Goal: Transaction & Acquisition: Purchase product/service

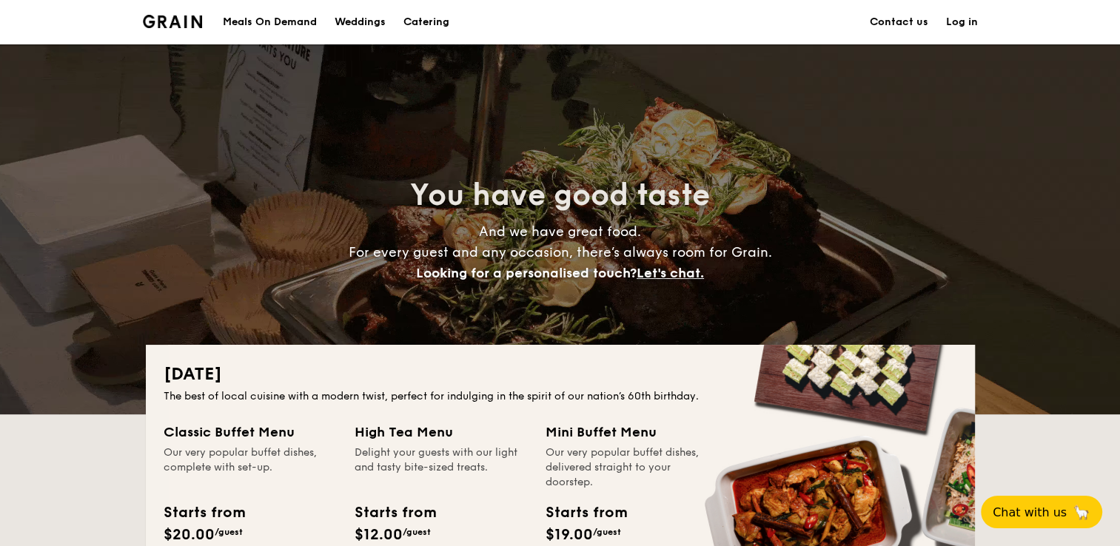
click at [954, 19] on link "Log in" at bounding box center [962, 22] width 32 height 44
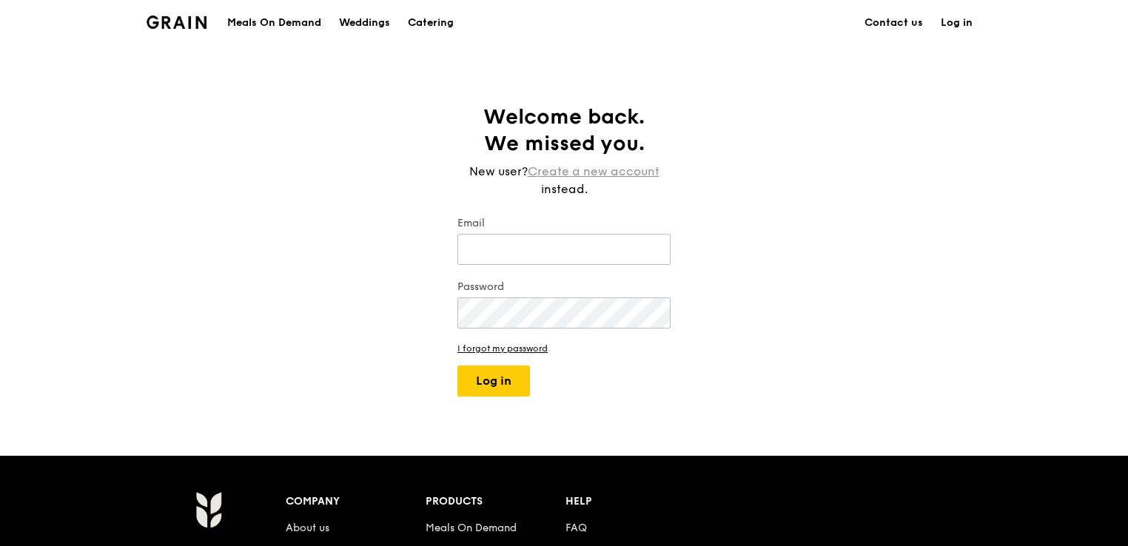
click at [581, 170] on link "Create a new account" at bounding box center [594, 172] width 132 height 18
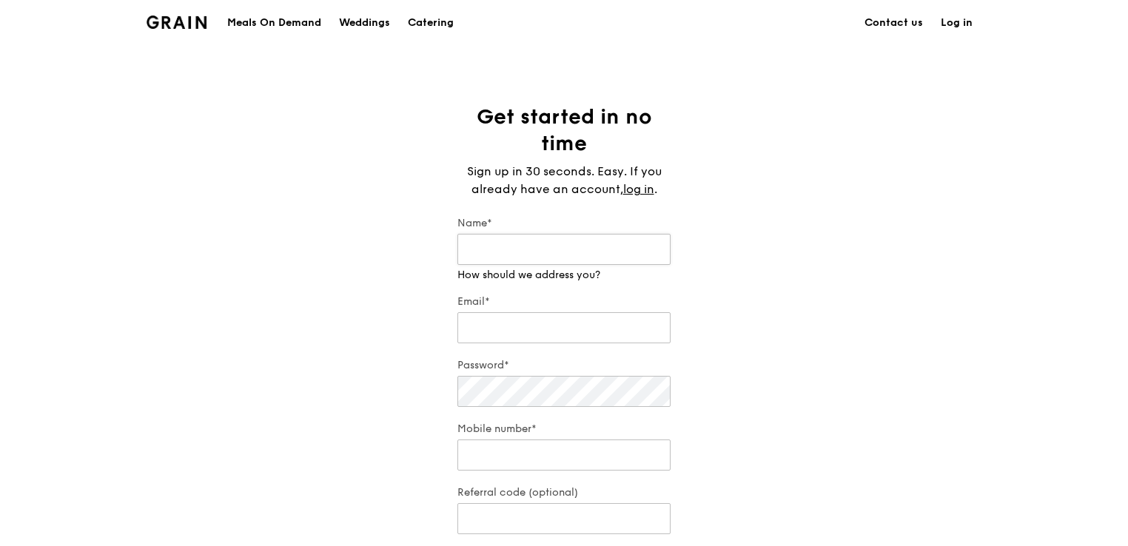
click at [488, 252] on input "Name*" at bounding box center [564, 249] width 213 height 31
type input "Poh LingEng"
type input "[EMAIL_ADDRESS][DOMAIN_NAME]"
type input "98368636"
type input "138588"
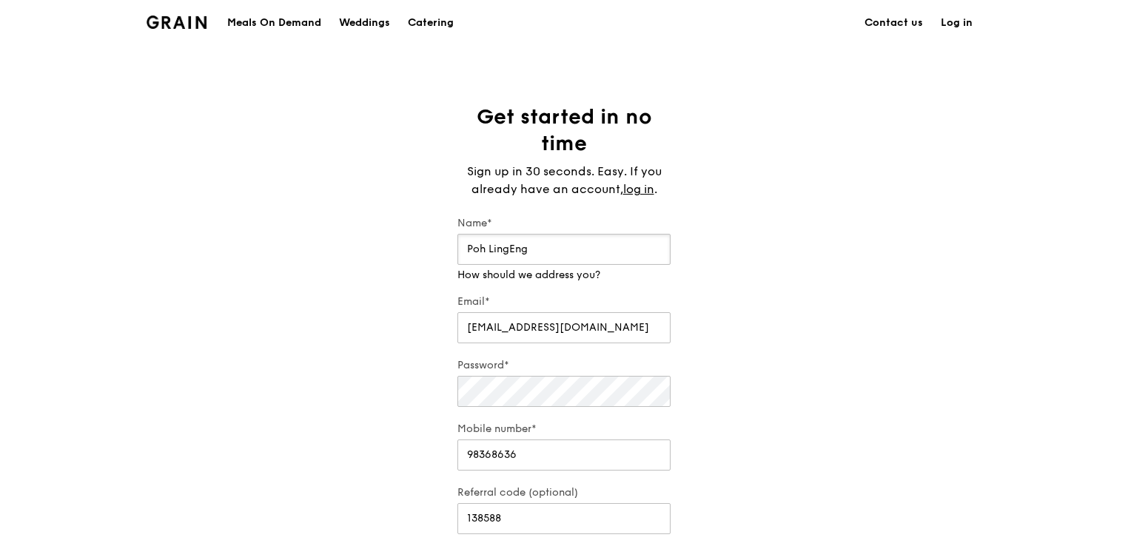
drag, startPoint x: 468, startPoint y: 247, endPoint x: 621, endPoint y: 227, distance: 153.9
click at [468, 247] on input "Poh LingEng" at bounding box center [564, 249] width 213 height 31
type input "Eng Poh Ling"
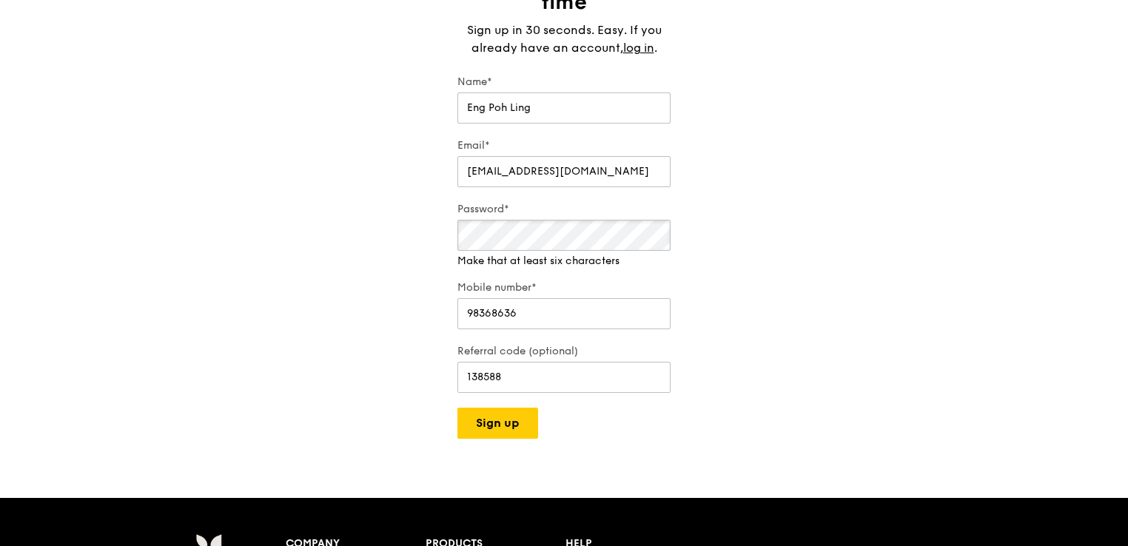
scroll to position [148, 0]
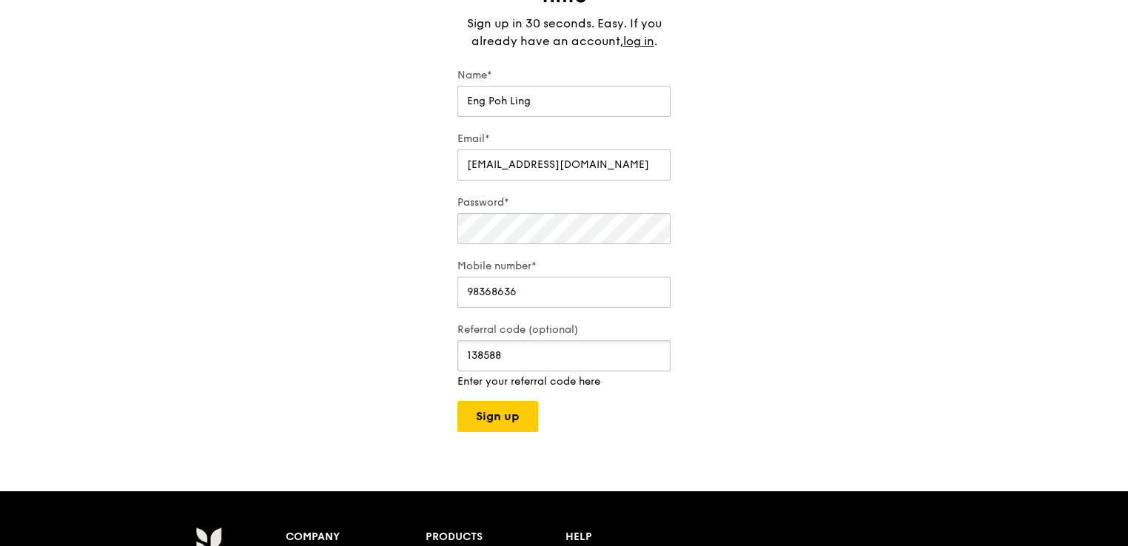
drag, startPoint x: 524, startPoint y: 352, endPoint x: 409, endPoint y: 352, distance: 114.8
click at [409, 352] on div "Get started in no time Sign up in 30 seconds. Easy. If you already have an acco…" at bounding box center [564, 194] width 1128 height 477
click at [486, 407] on button "Sign up" at bounding box center [498, 416] width 81 height 31
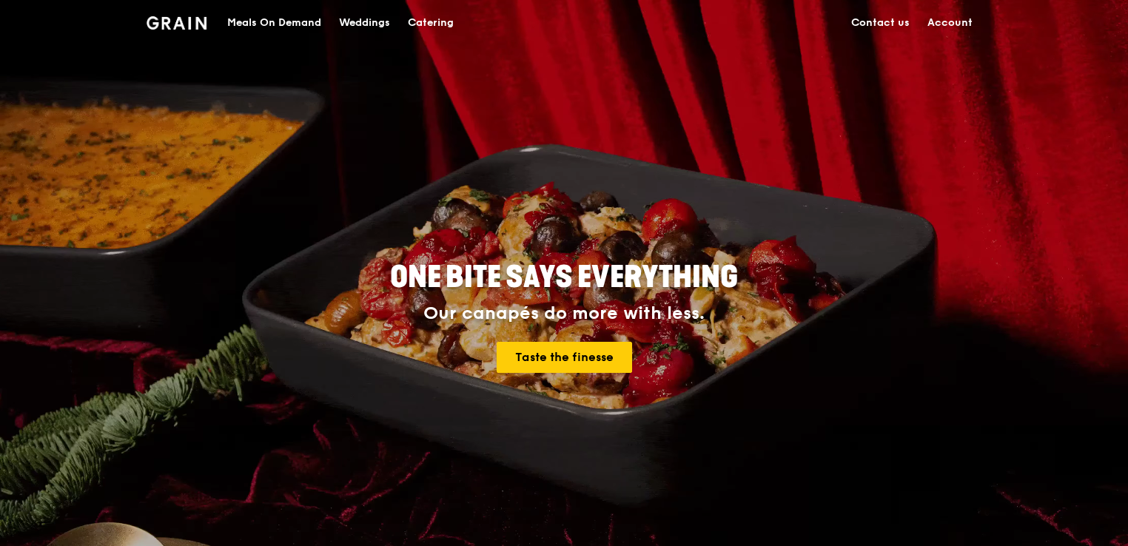
click at [276, 24] on div "Meals On Demand" at bounding box center [274, 23] width 94 height 44
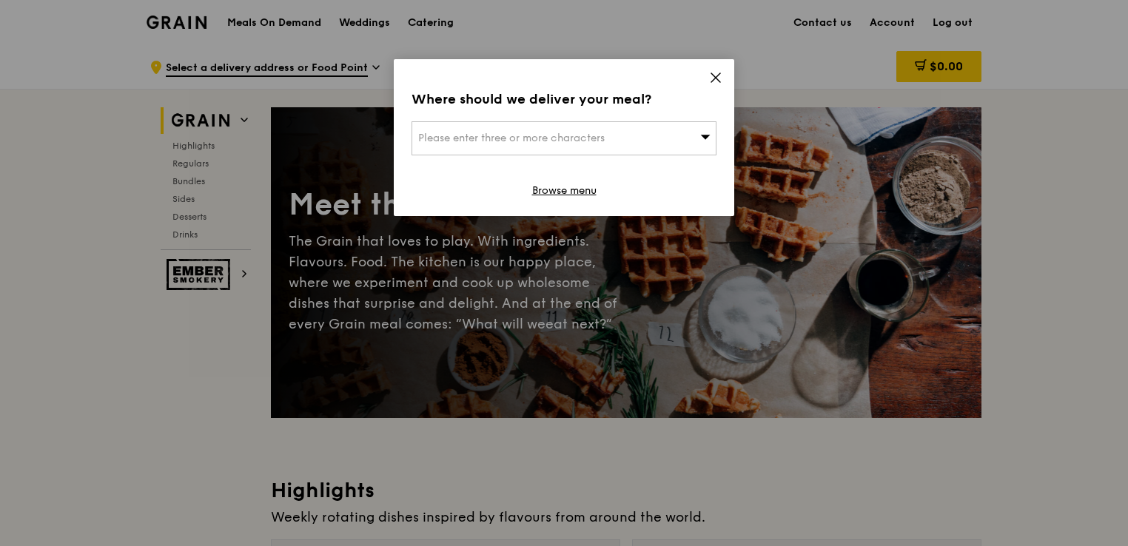
click at [423, 130] on div "Please enter three or more characters" at bounding box center [564, 138] width 305 height 34
click at [512, 141] on input "search" at bounding box center [564, 138] width 304 height 33
paste input "138588"
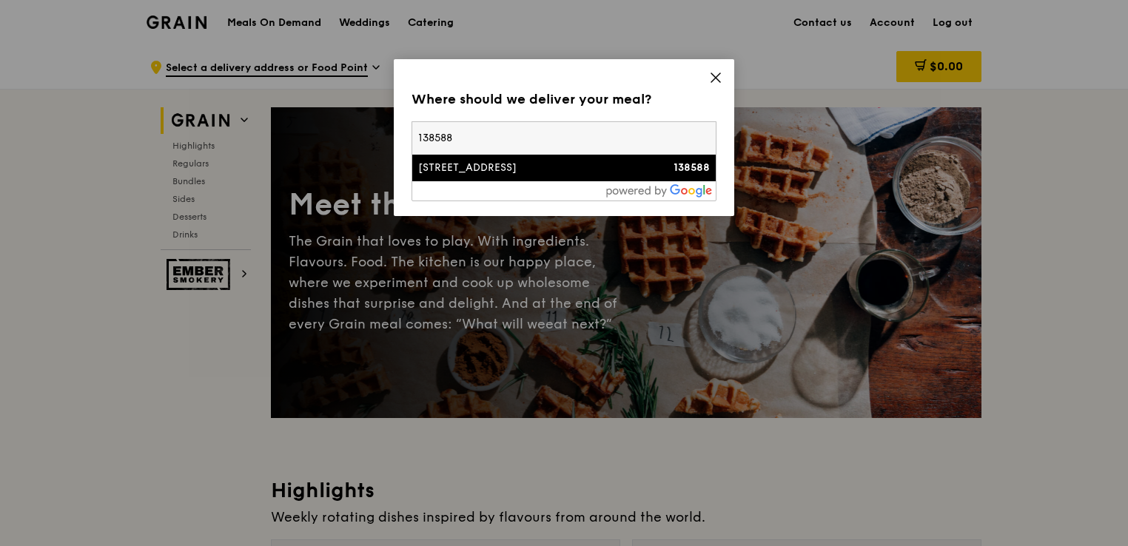
type input "138588"
click at [465, 167] on div "[STREET_ADDRESS]" at bounding box center [527, 168] width 219 height 15
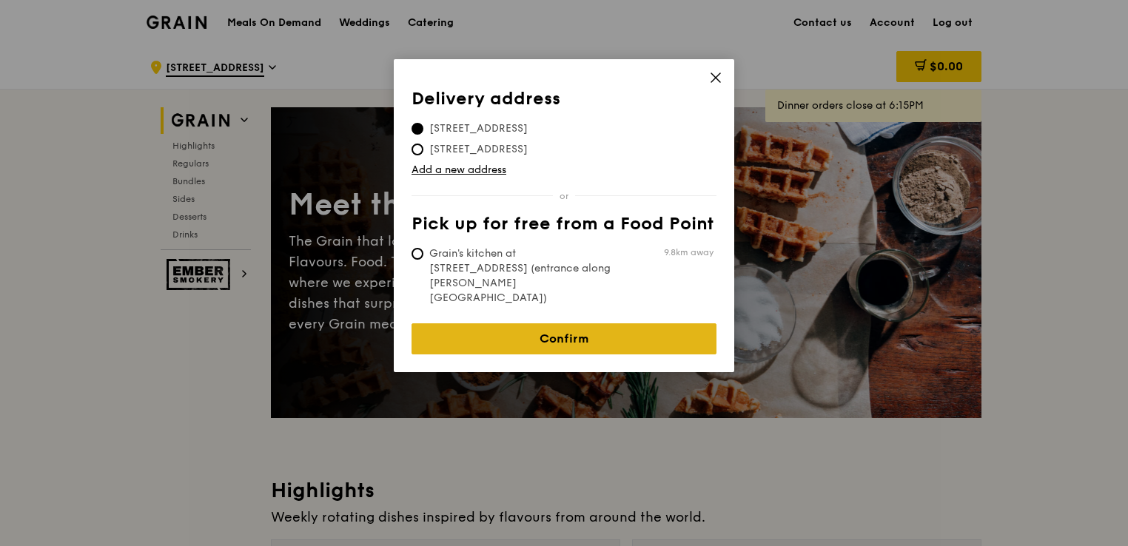
click at [551, 324] on link "Confirm" at bounding box center [564, 339] width 305 height 31
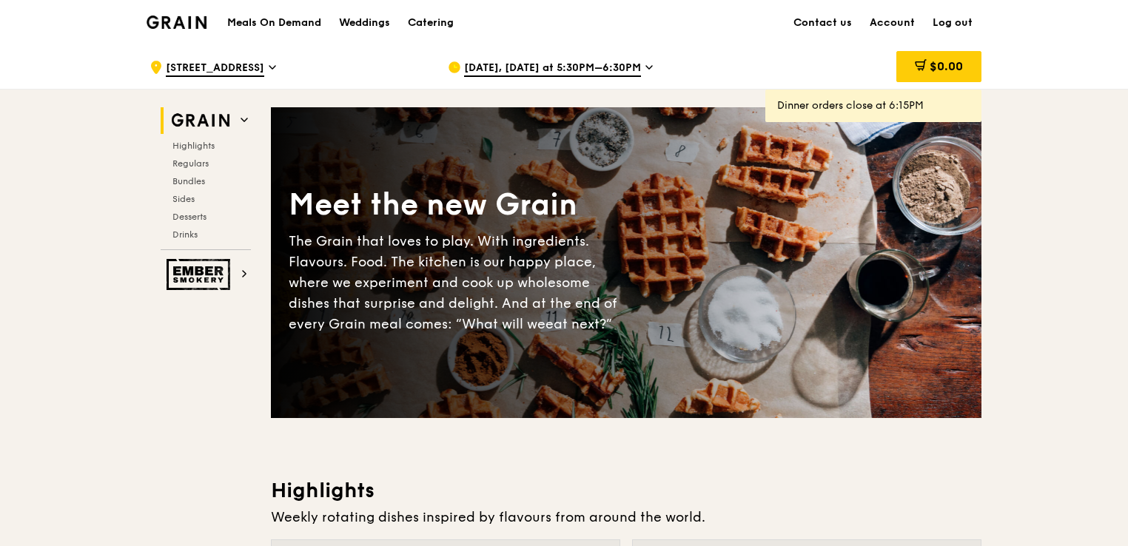
click at [646, 70] on icon at bounding box center [649, 67] width 7 height 13
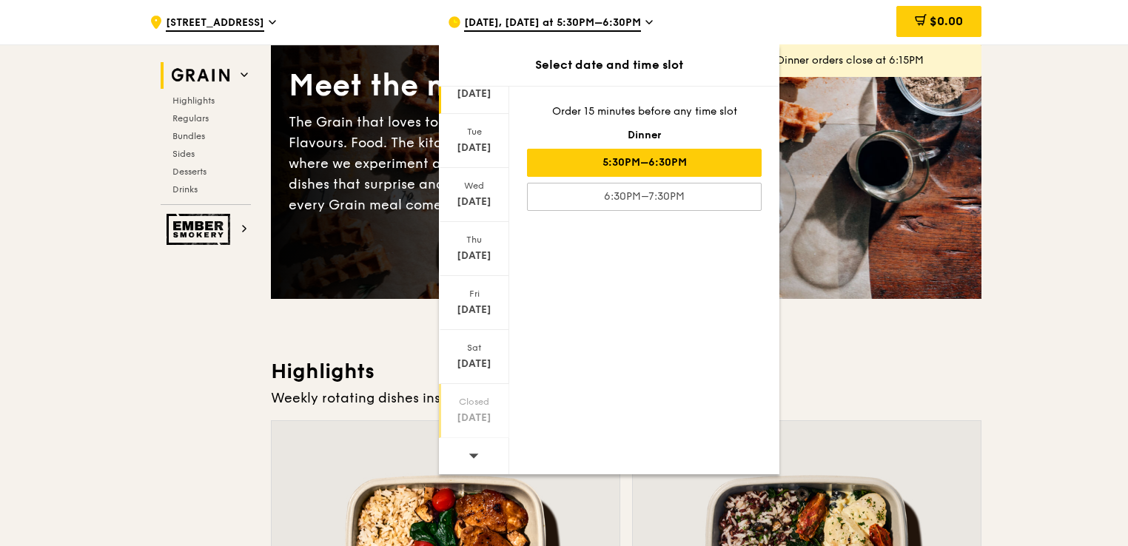
scroll to position [370, 0]
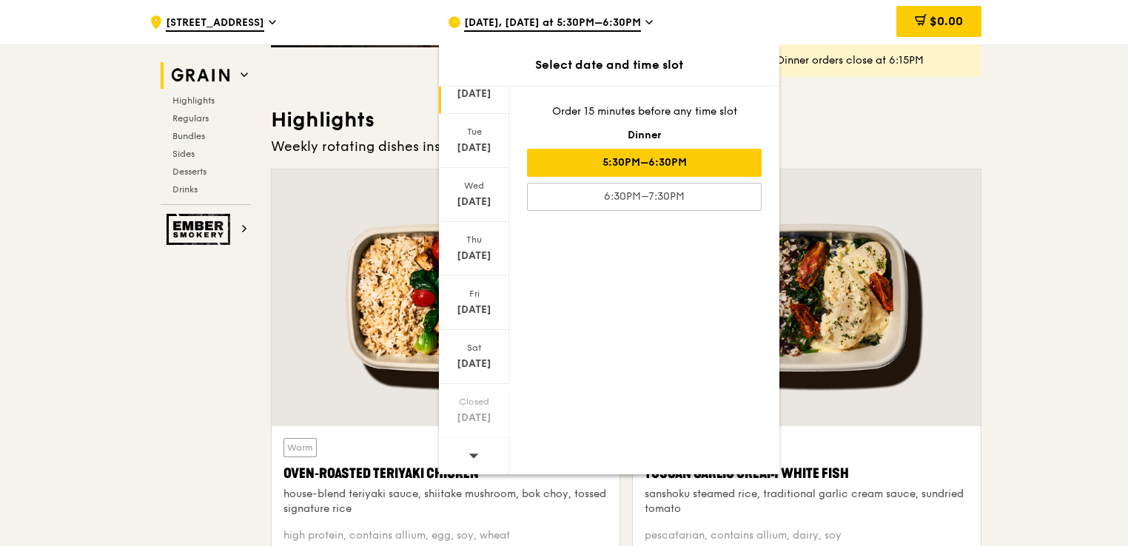
click at [474, 458] on icon at bounding box center [474, 455] width 10 height 11
click at [471, 249] on div "[DATE]" at bounding box center [474, 256] width 66 height 15
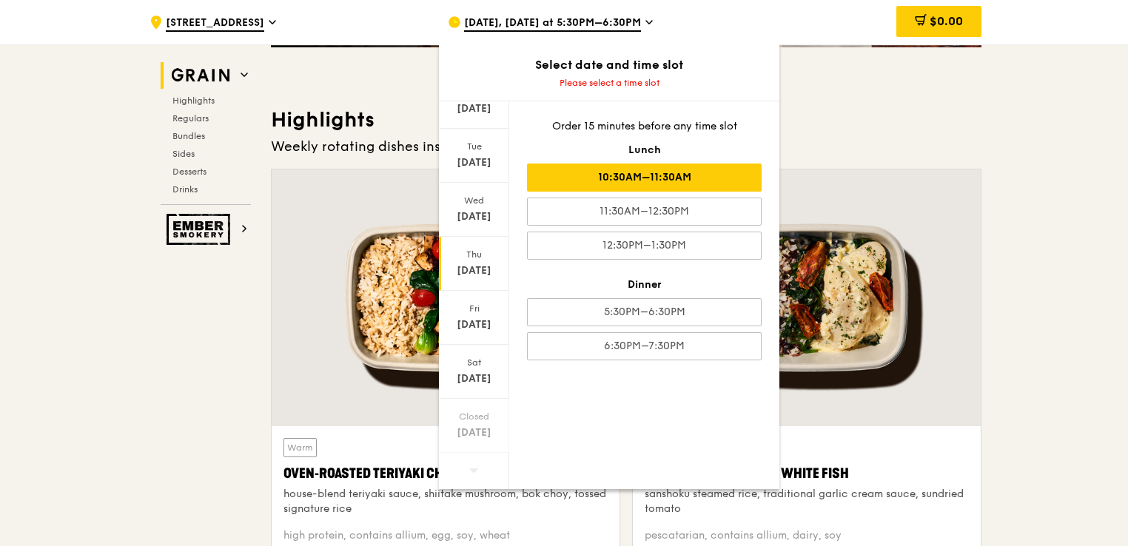
click at [669, 175] on div "10:30AM–11:30AM" at bounding box center [644, 178] width 235 height 28
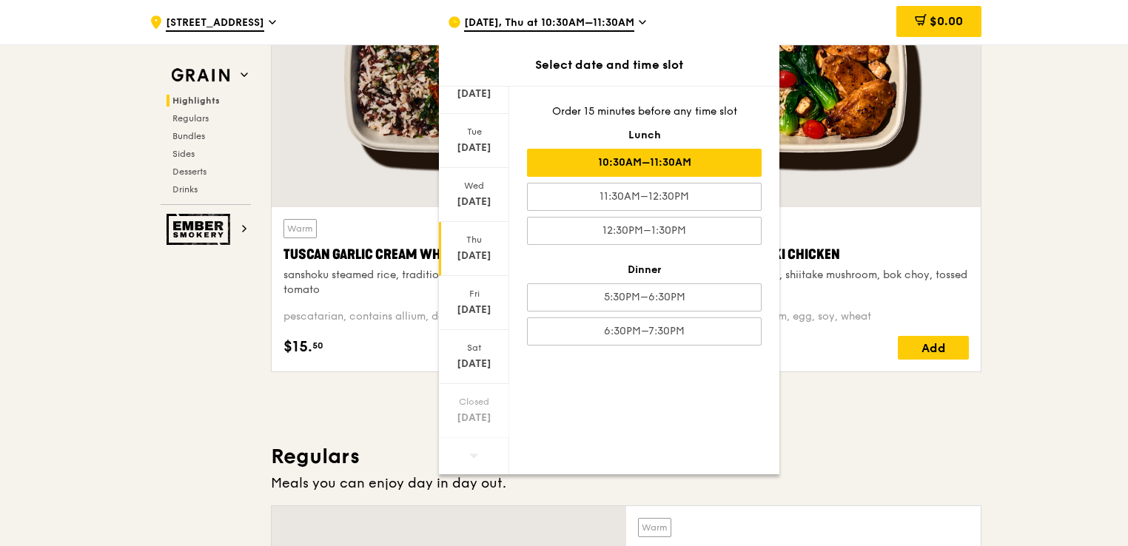
scroll to position [592, 0]
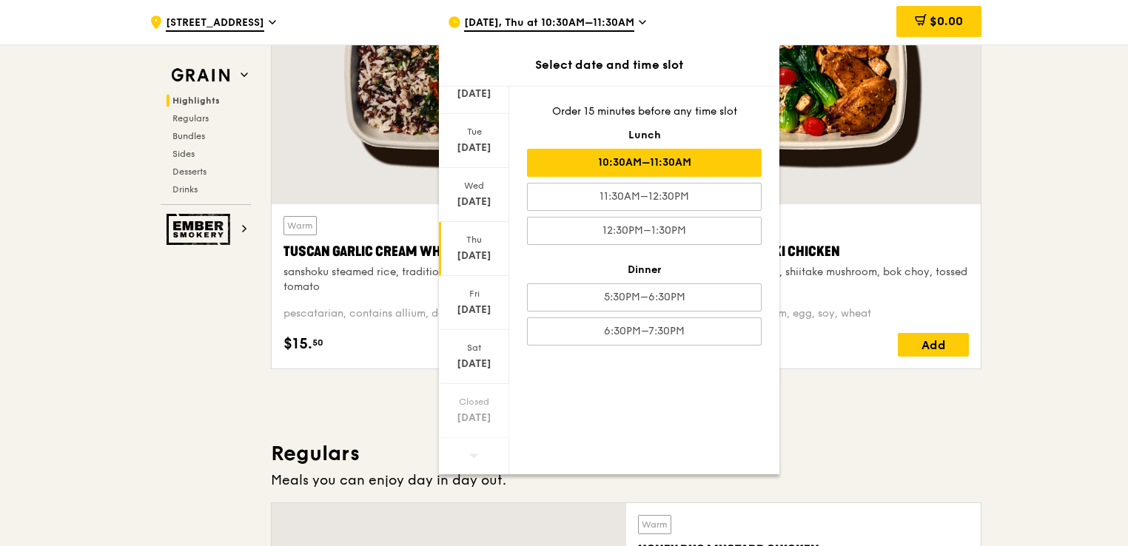
click at [605, 158] on div "10:30AM–11:30AM" at bounding box center [644, 163] width 235 height 28
click at [826, 22] on div "$0.00" at bounding box center [862, 22] width 238 height 44
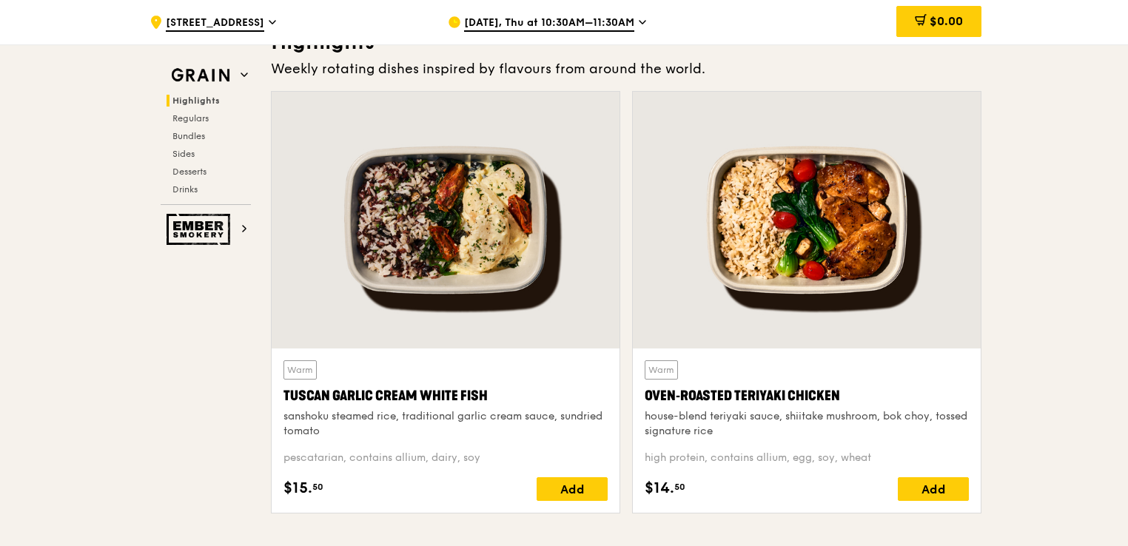
scroll to position [518, 0]
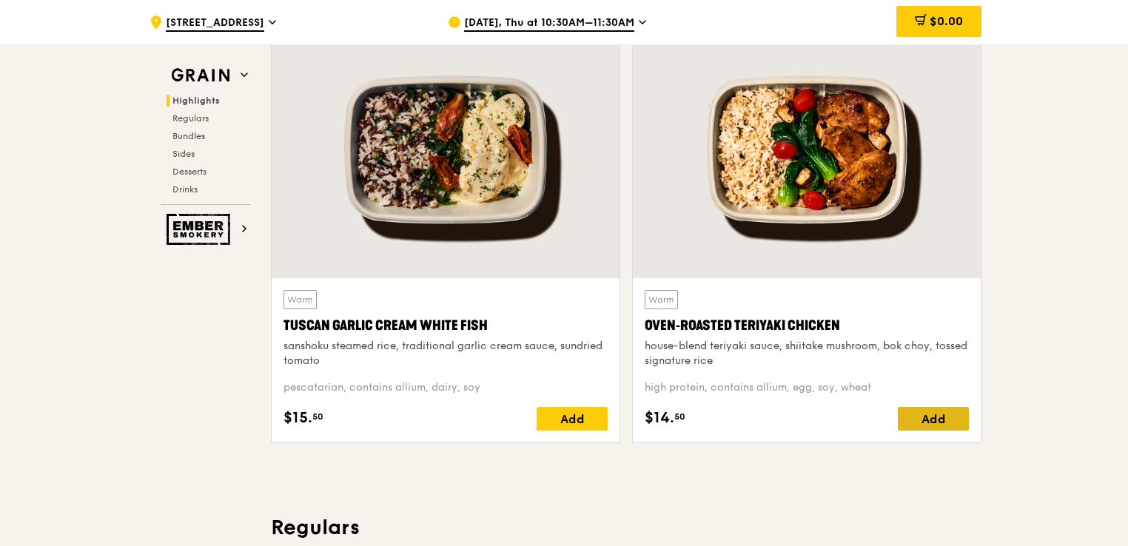
click at [921, 416] on div "Add" at bounding box center [933, 419] width 71 height 24
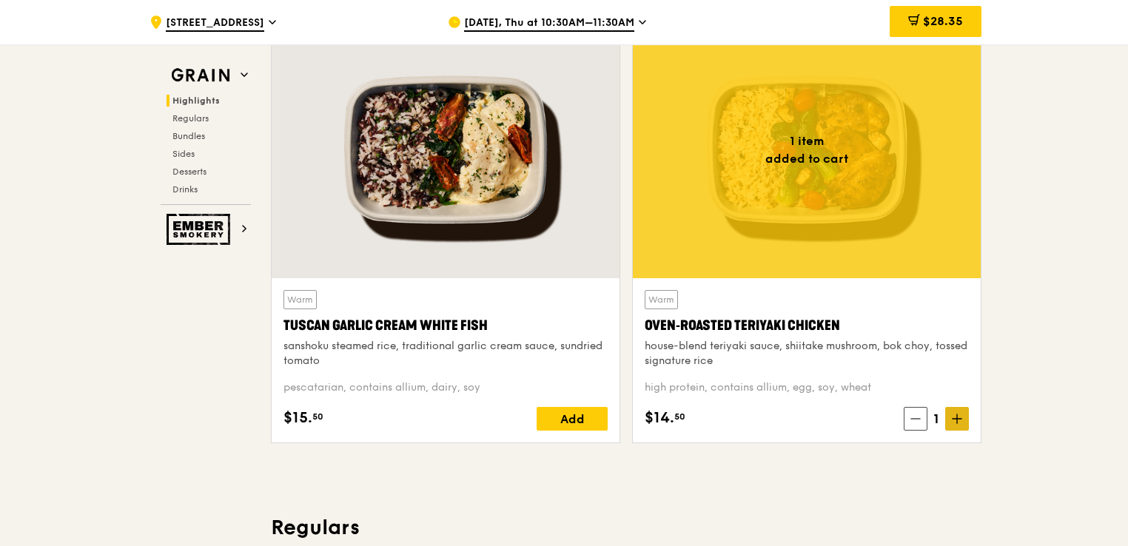
click at [955, 417] on icon at bounding box center [957, 419] width 10 height 10
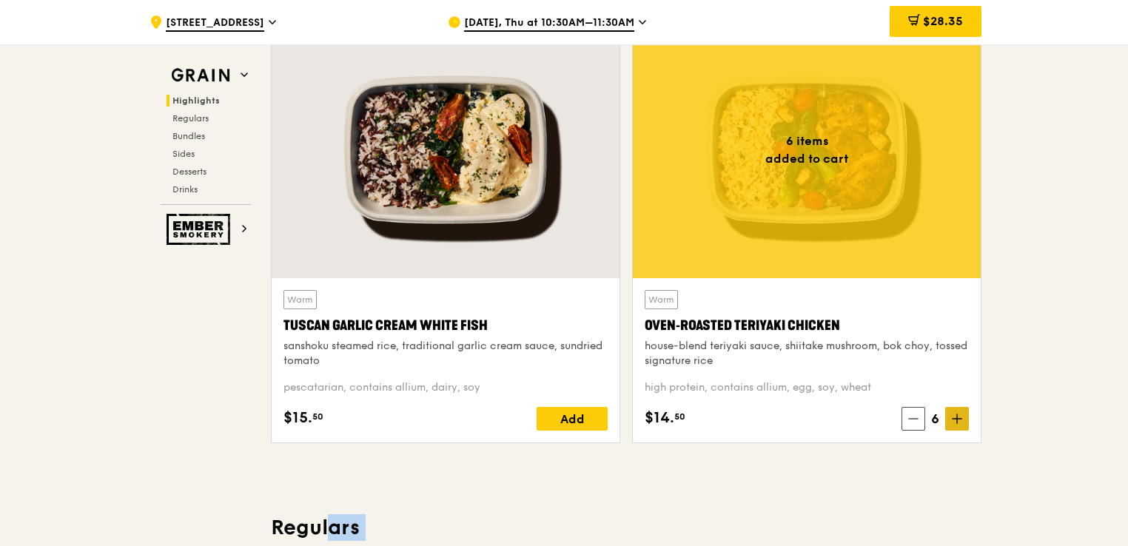
click at [955, 417] on icon at bounding box center [957, 419] width 10 height 10
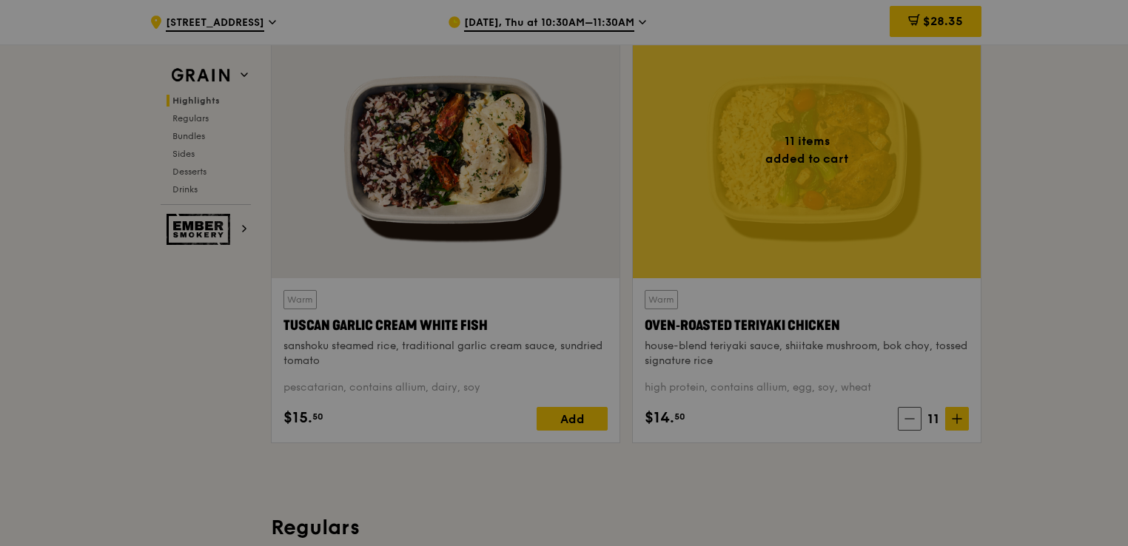
click at [955, 417] on div at bounding box center [564, 273] width 1128 height 546
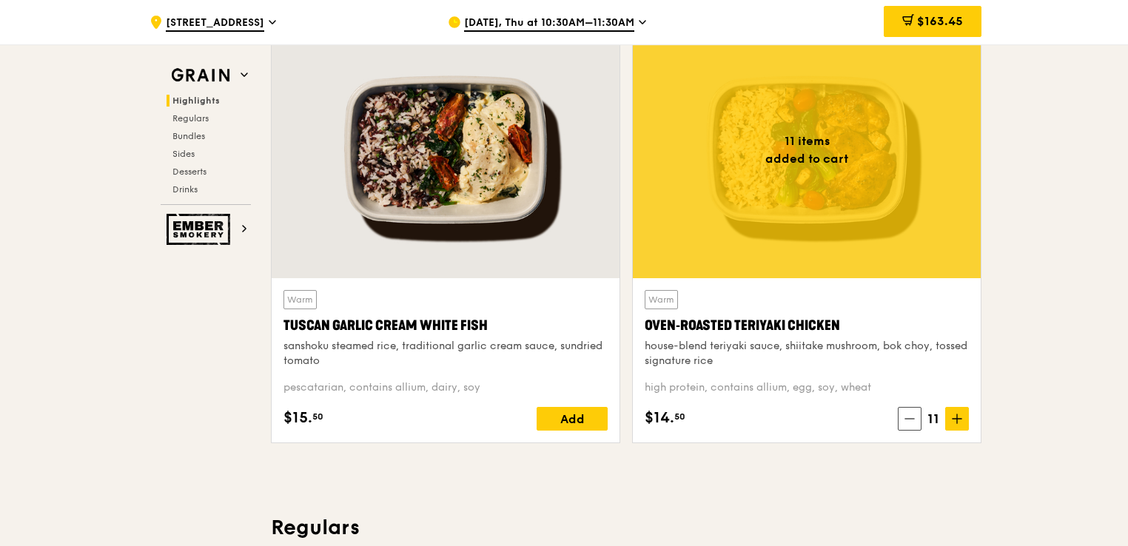
click at [955, 417] on icon at bounding box center [957, 419] width 10 height 10
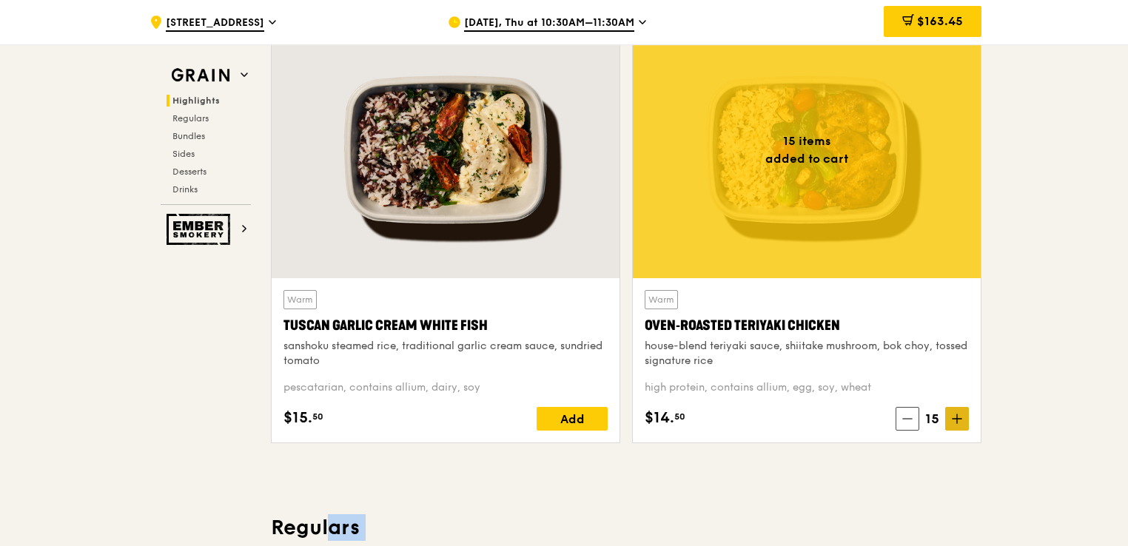
click at [955, 417] on icon at bounding box center [957, 419] width 10 height 10
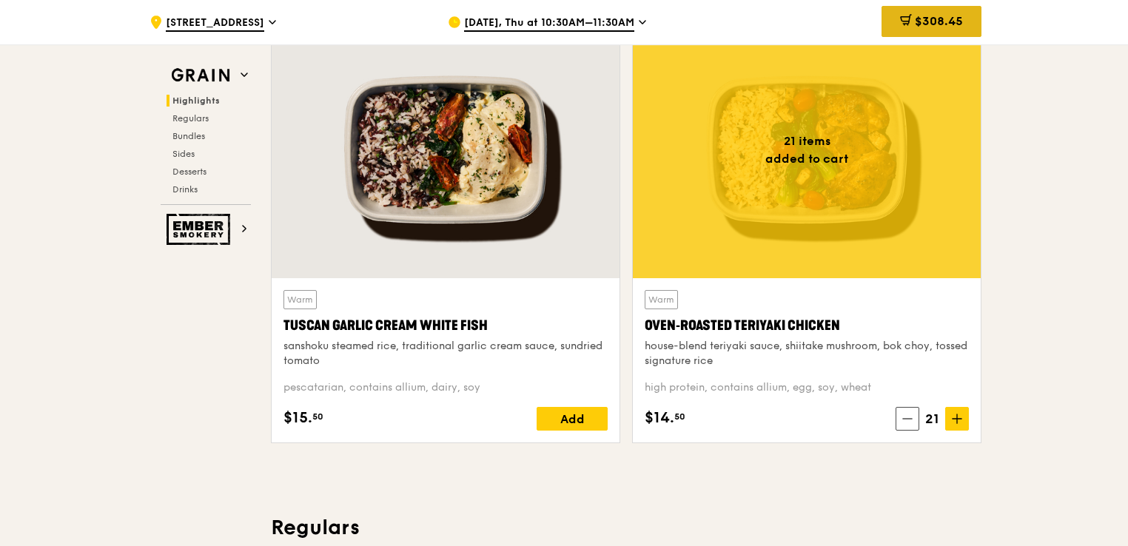
click at [923, 20] on span "$308.45" at bounding box center [939, 21] width 48 height 14
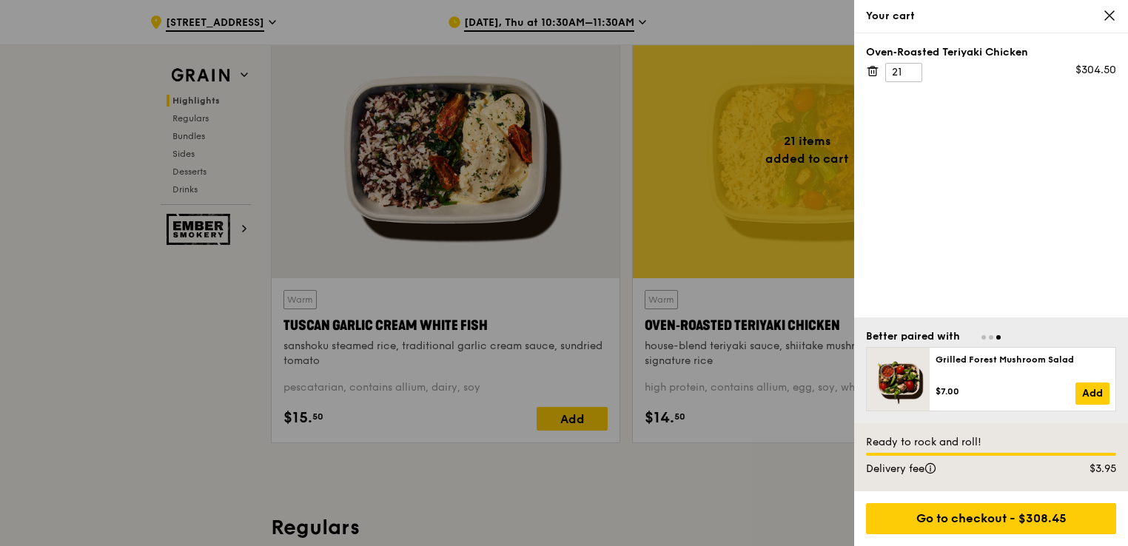
click at [1112, 19] on icon at bounding box center [1110, 15] width 9 height 9
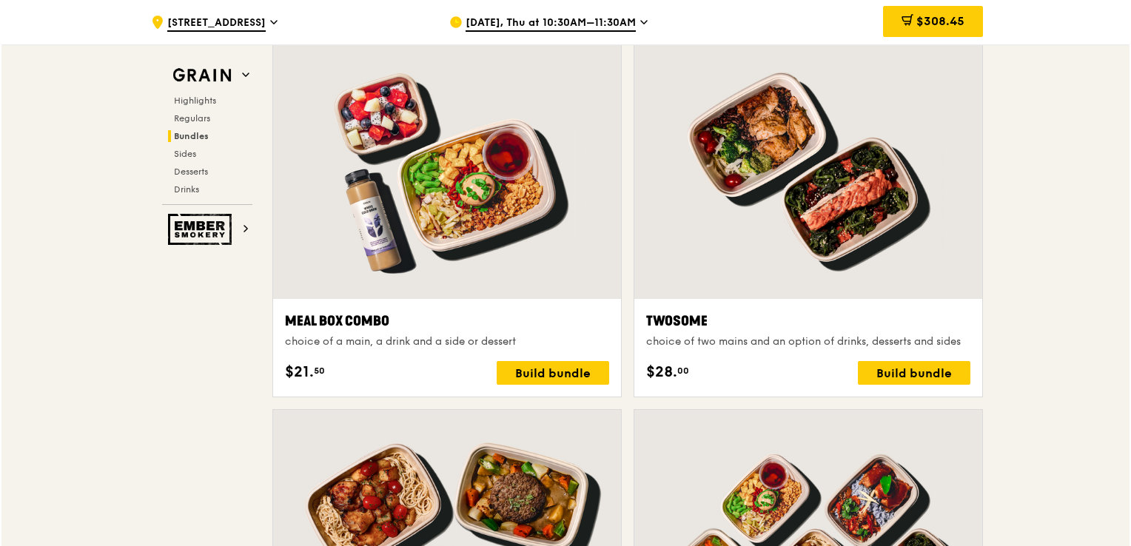
scroll to position [2221, 0]
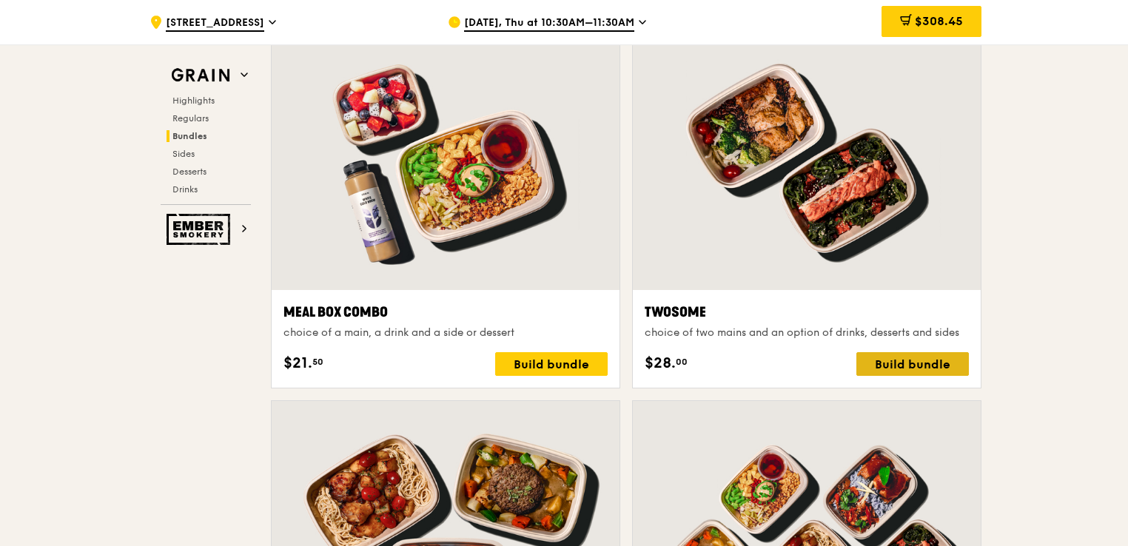
click at [909, 359] on div "Build bundle" at bounding box center [913, 364] width 113 height 24
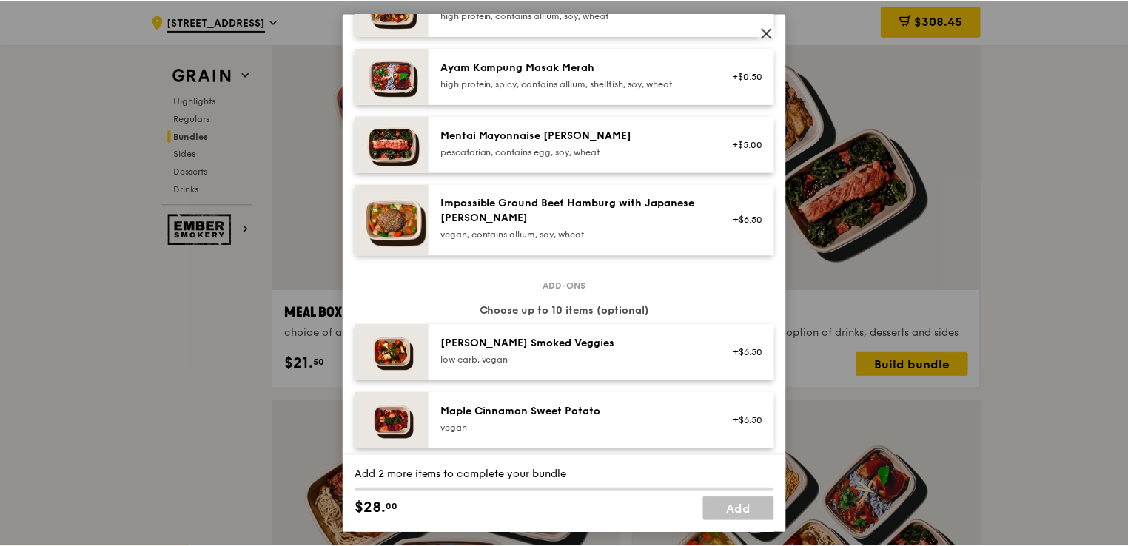
scroll to position [592, 0]
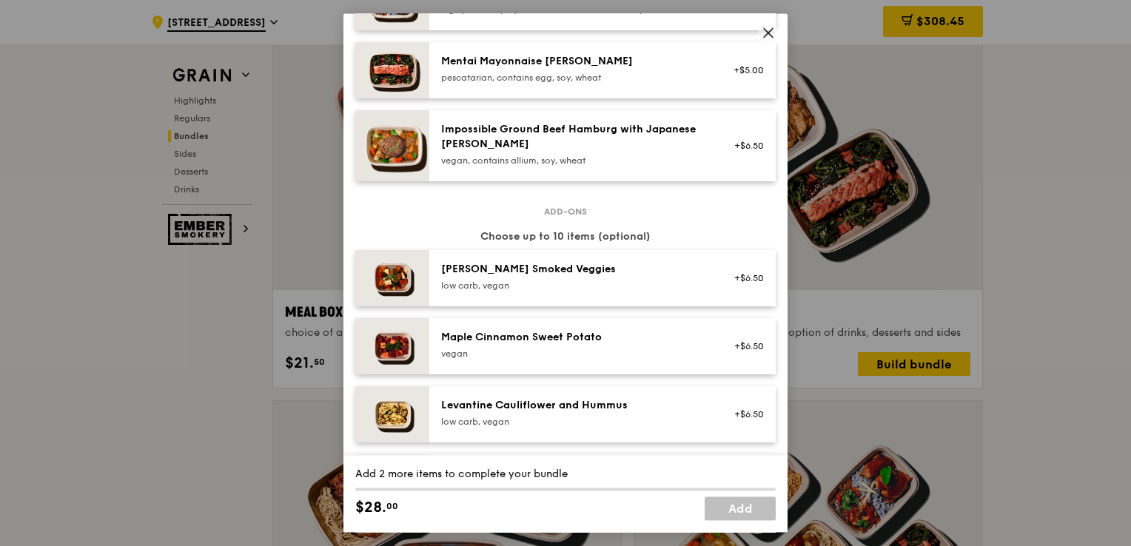
click at [766, 36] on icon at bounding box center [768, 32] width 9 height 9
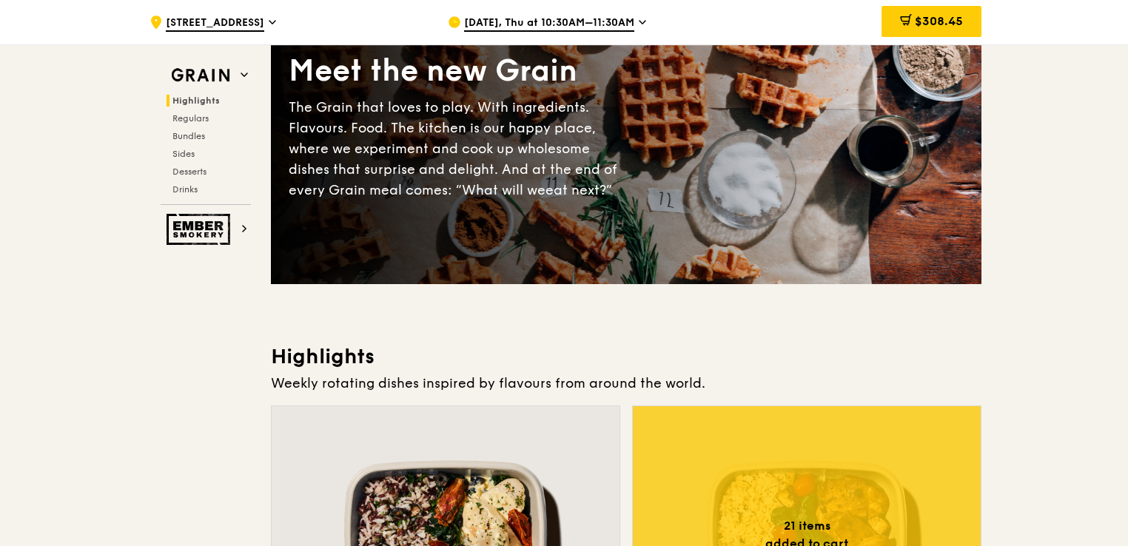
scroll to position [0, 0]
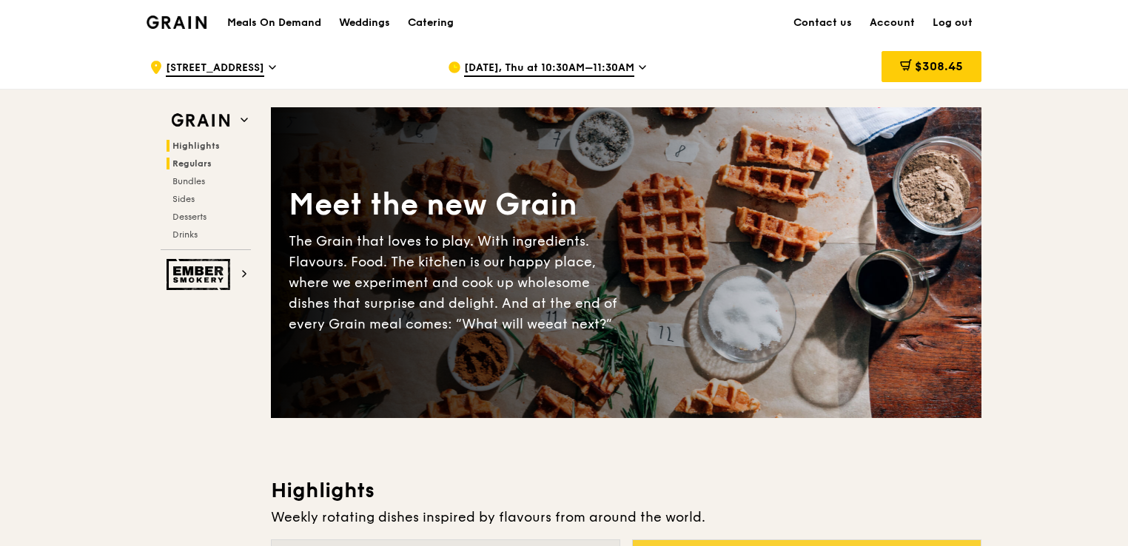
click at [202, 164] on span "Regulars" at bounding box center [192, 163] width 39 height 10
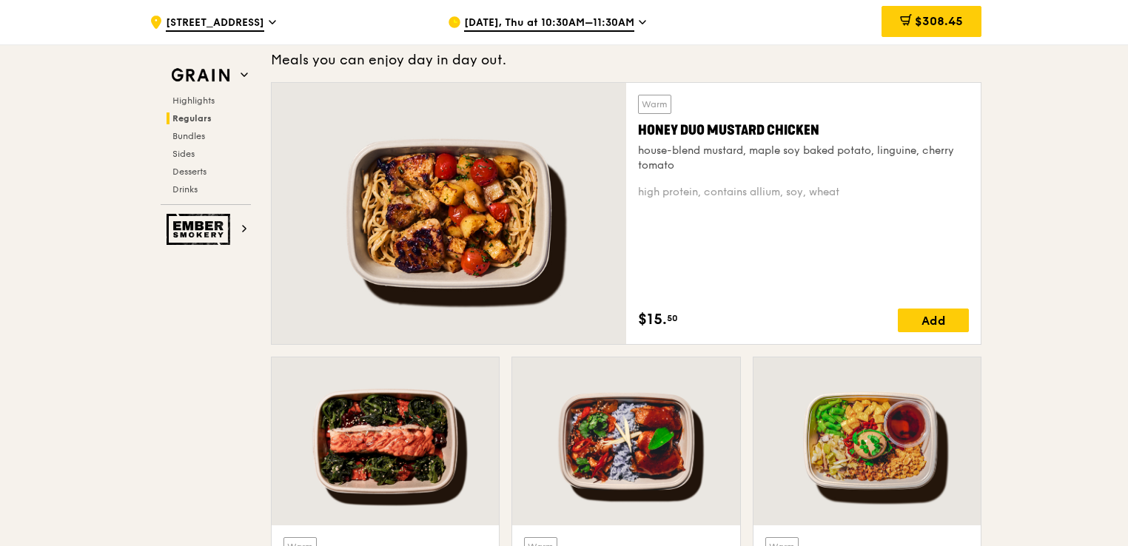
scroll to position [974, 0]
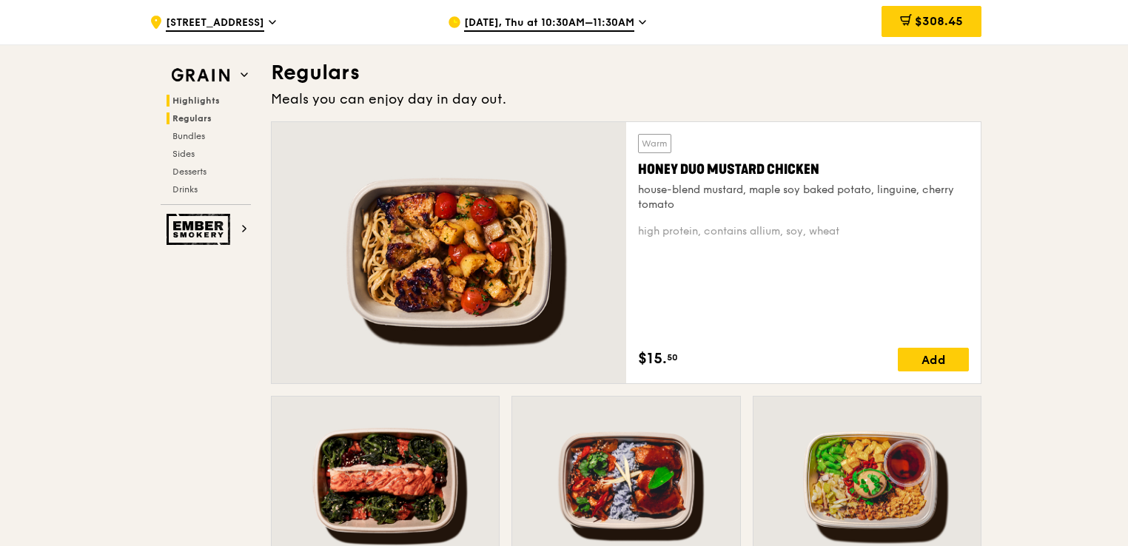
click at [199, 101] on span "Highlights" at bounding box center [196, 101] width 47 height 10
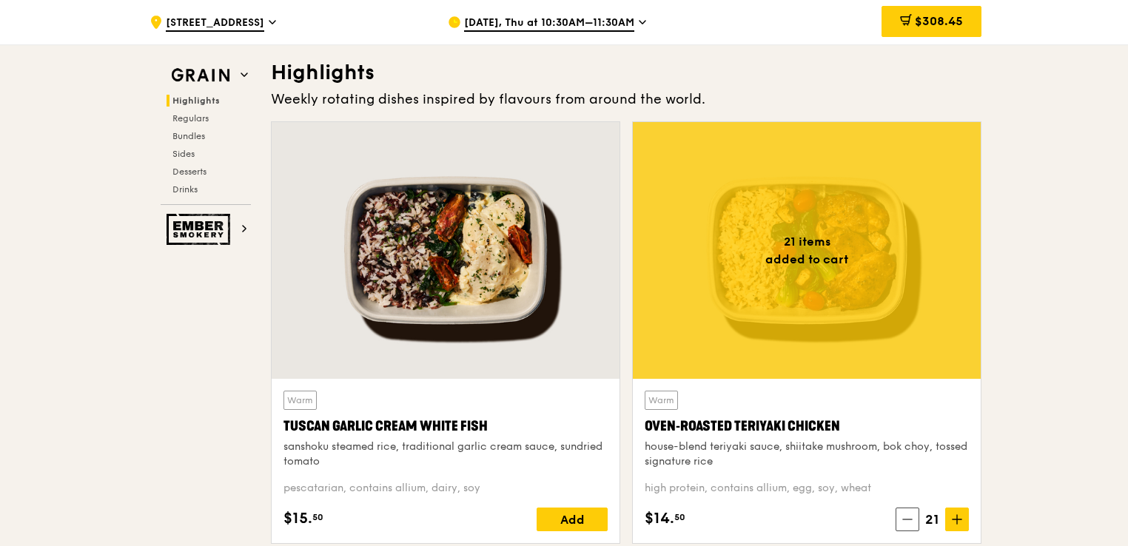
scroll to position [492, 0]
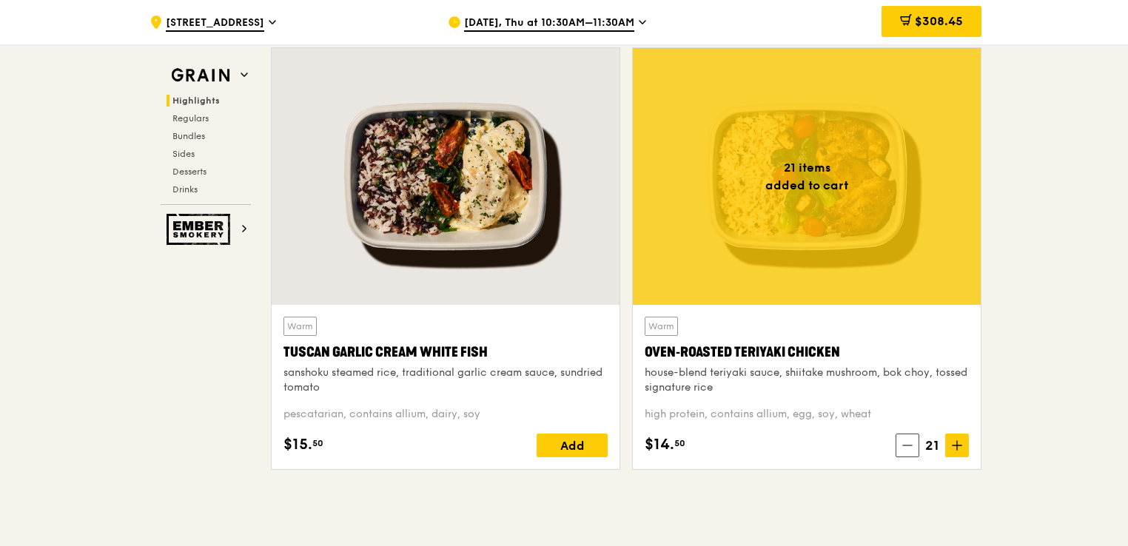
drag, startPoint x: 840, startPoint y: 348, endPoint x: 648, endPoint y: 352, distance: 192.6
click at [648, 352] on div "Oven‑Roasted Teriyaki Chicken" at bounding box center [807, 352] width 324 height 21
copy div "Oven‑Roasted Teriyaki Chicken"
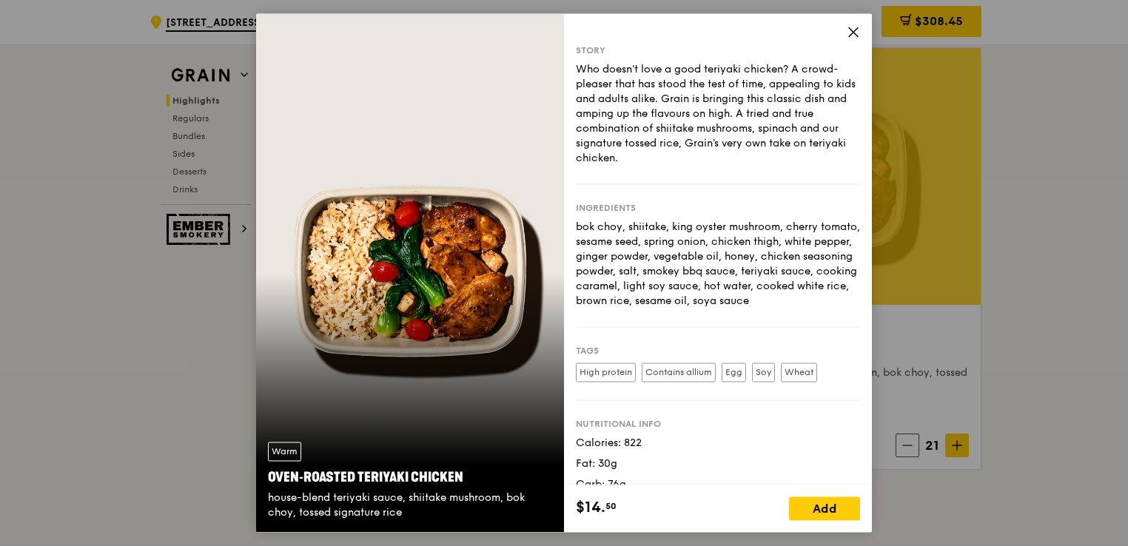
drag, startPoint x: 466, startPoint y: 480, endPoint x: 270, endPoint y: 481, distance: 196.2
click at [270, 481] on div "Oven‑Roasted Teriyaki Chicken" at bounding box center [410, 478] width 284 height 21
copy div "Oven‑Roasted Teriyaki Chicken"
click at [853, 34] on icon at bounding box center [853, 31] width 13 height 13
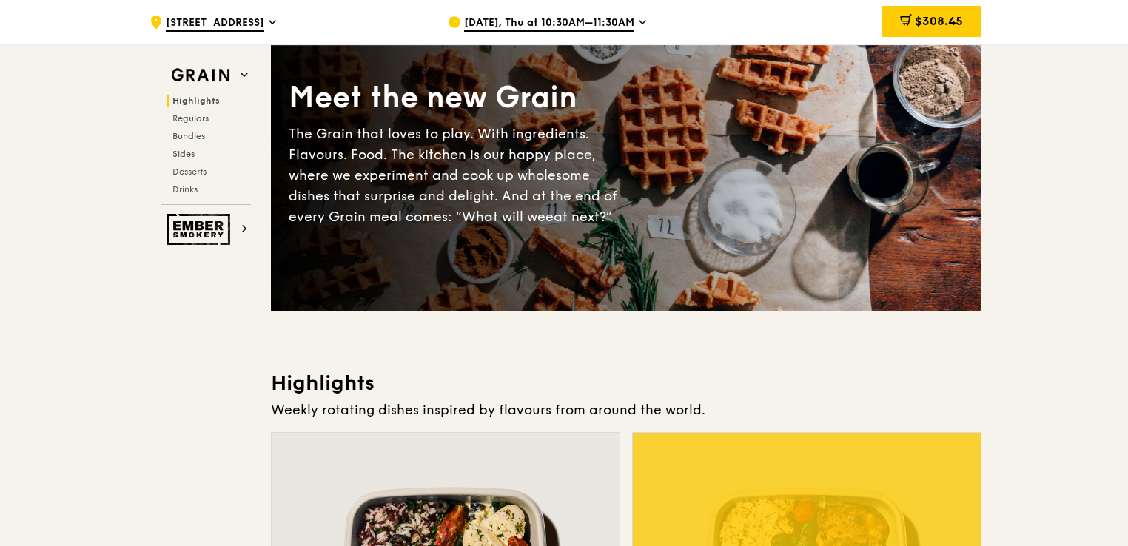
scroll to position [0, 0]
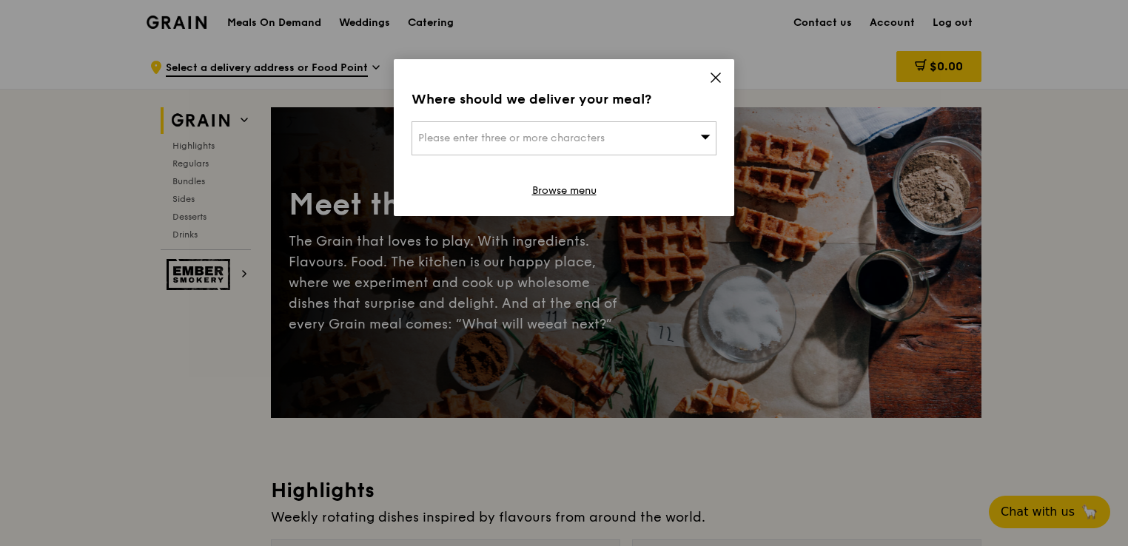
click at [535, 144] on div "Please enter three or more characters" at bounding box center [564, 138] width 305 height 34
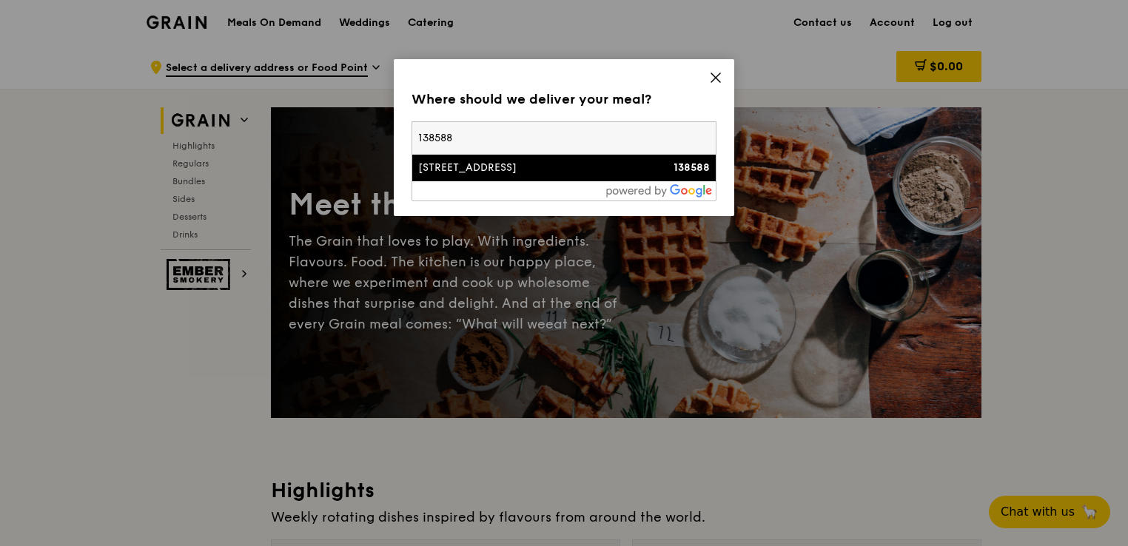
type input "138588"
click at [541, 167] on div "[STREET_ADDRESS]" at bounding box center [527, 168] width 219 height 15
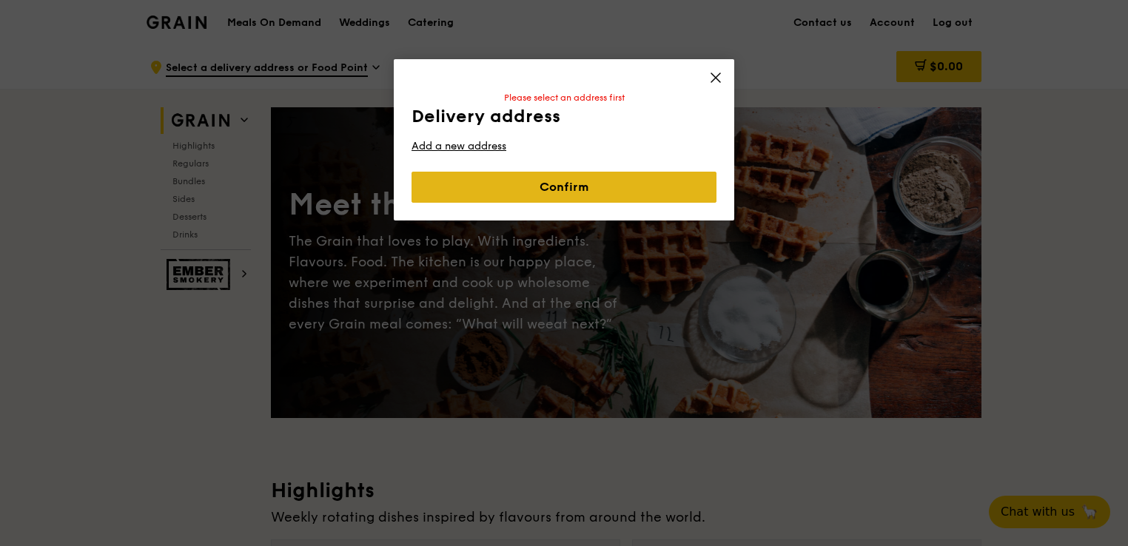
click at [539, 188] on link "Confirm" at bounding box center [564, 187] width 305 height 31
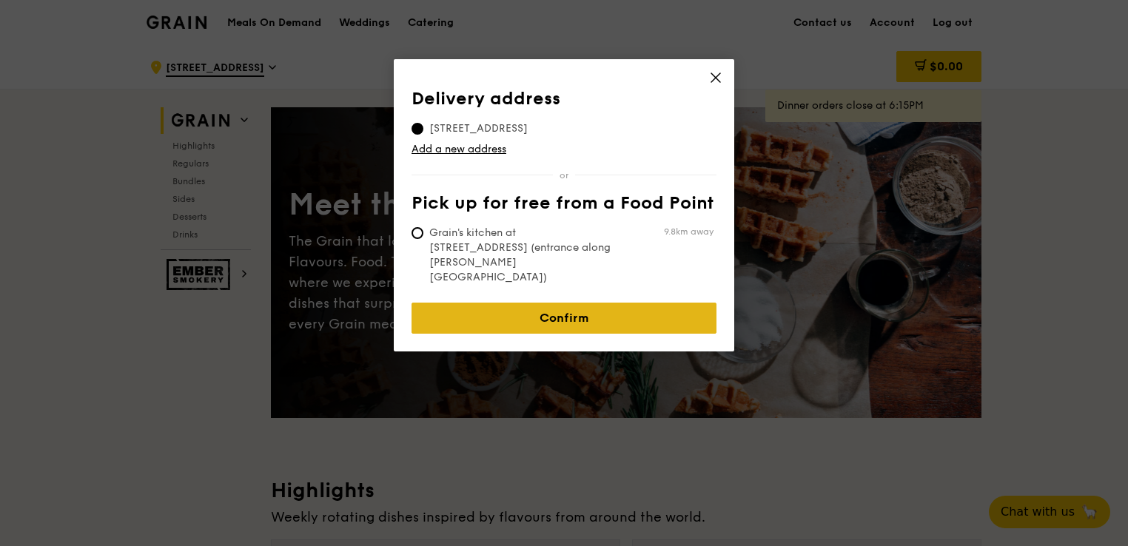
click at [540, 303] on link "Confirm" at bounding box center [564, 318] width 305 height 31
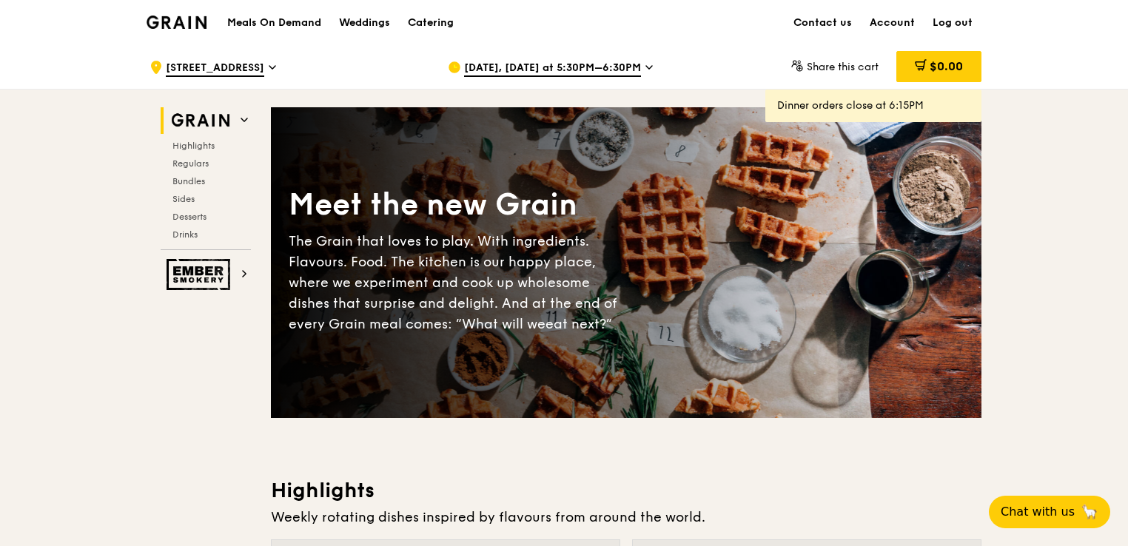
click at [605, 70] on span "[DATE], [DATE] at 5:30PM–6:30PM" at bounding box center [552, 69] width 177 height 16
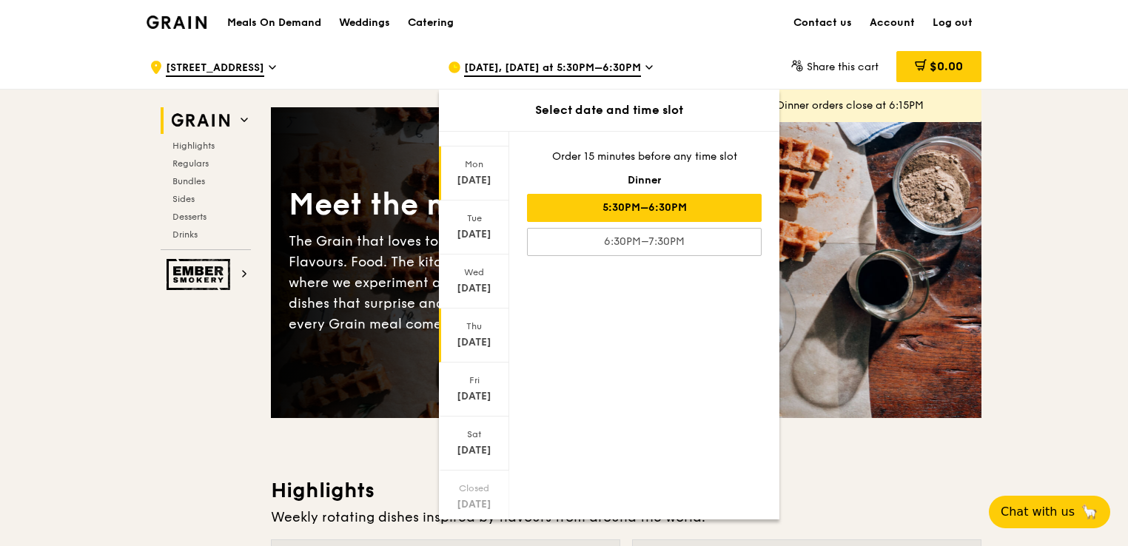
scroll to position [65, 0]
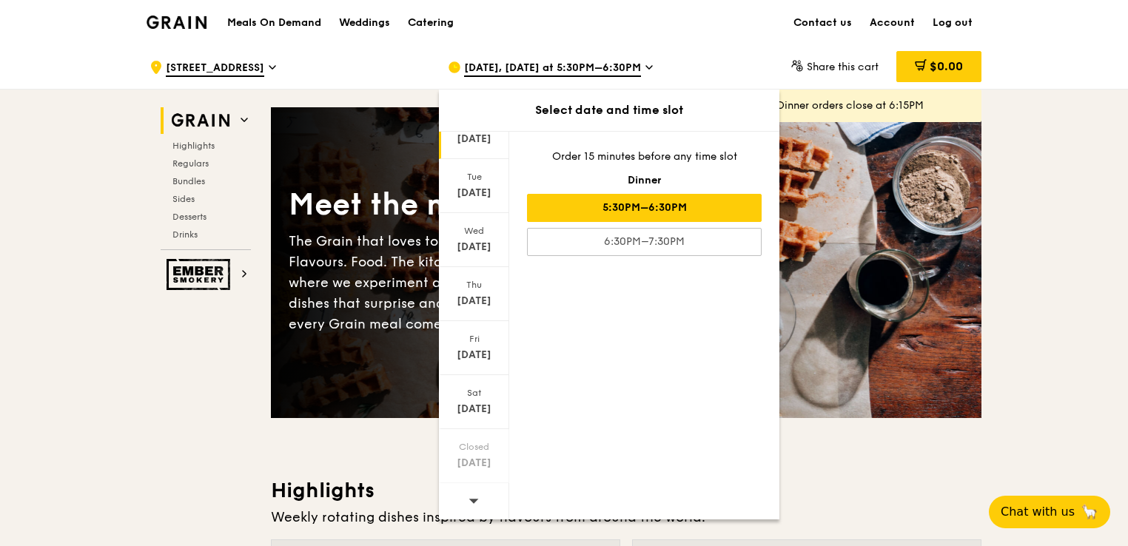
click at [477, 505] on span at bounding box center [474, 501] width 10 height 35
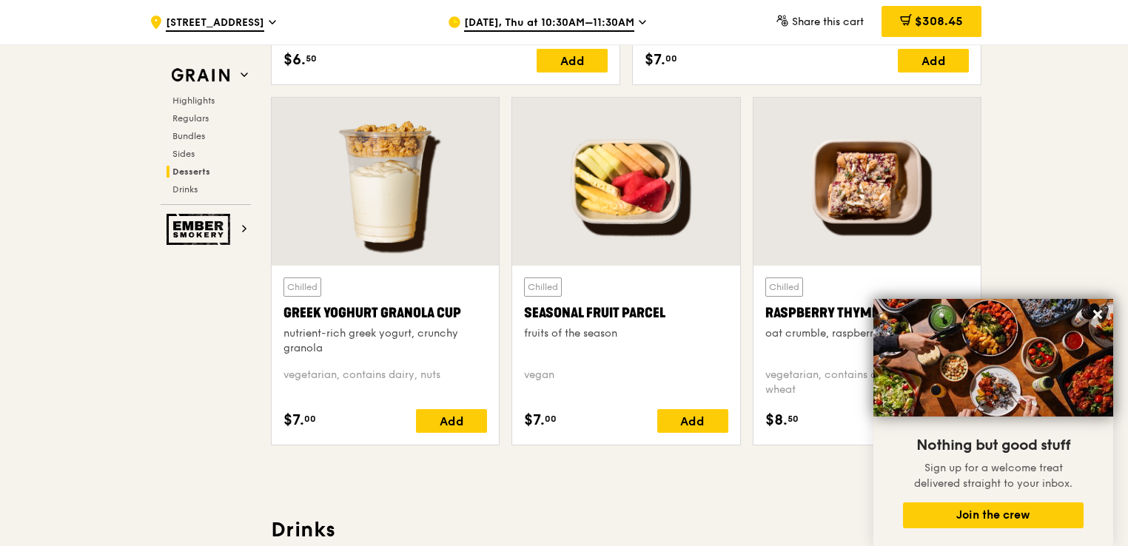
scroll to position [4888, 0]
